Goal: Task Accomplishment & Management: Manage account settings

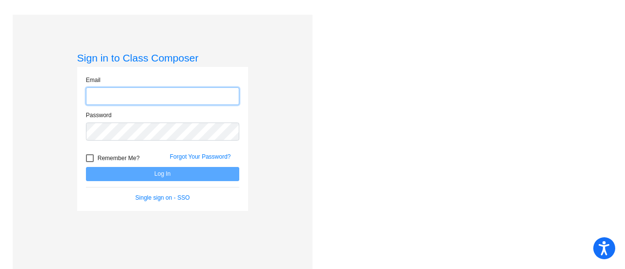
type input "[EMAIL_ADDRESS][DOMAIN_NAME]"
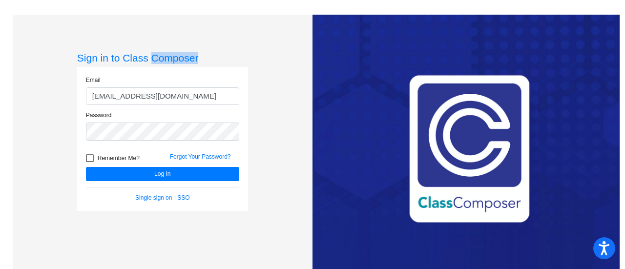
click at [374, 60] on div "Love Class Composer? Share it with a friend! If you're happy with Class Compose…" at bounding box center [466, 149] width 307 height 269
click at [453, 1] on mat-sidenav-content "Sign in to Class Composer Email [EMAIL_ADDRESS][DOMAIN_NAME] Password Remember …" at bounding box center [312, 134] width 625 height 269
click at [398, 49] on div "Love Class Composer? Share it with a friend! If you're happy with Class Compose…" at bounding box center [466, 149] width 307 height 269
click at [199, 67] on div "Email [EMAIL_ADDRESS][DOMAIN_NAME] Password Remember Me? Forgot Your Password? …" at bounding box center [162, 139] width 171 height 144
click at [266, 61] on div "Sign in to Class Composer Email [EMAIL_ADDRESS][DOMAIN_NAME] Password Remember …" at bounding box center [163, 149] width 300 height 269
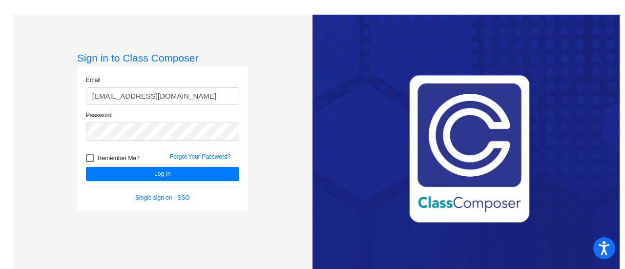
click at [334, 54] on div "Love Class Composer? Share it with a friend! If you're happy with Class Compose…" at bounding box center [466, 149] width 307 height 269
click at [388, 56] on div "Love Class Composer? Share it with a friend! If you're happy with Class Compose…" at bounding box center [466, 149] width 307 height 269
